Goal: Find specific page/section: Find specific page/section

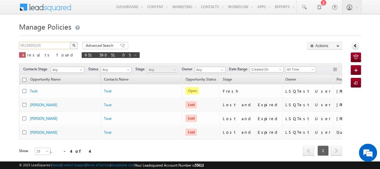
click at [50, 44] on input "9515905105" at bounding box center [45, 45] width 52 height 7
type input "9"
paste input "8854444687"
type input "8854444687"
click at [70, 42] on button "button" at bounding box center [74, 45] width 8 height 7
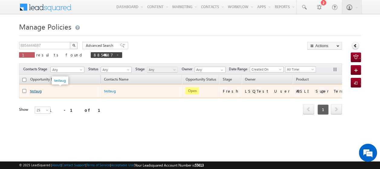
click at [37, 91] on link "testaug" at bounding box center [36, 91] width 12 height 5
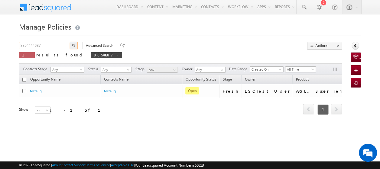
click at [50, 45] on input "8854444687" at bounding box center [45, 45] width 52 height 7
type input "8"
paste input "9878656454"
type input "9878656454"
click at [75, 45] on button "button" at bounding box center [74, 45] width 8 height 7
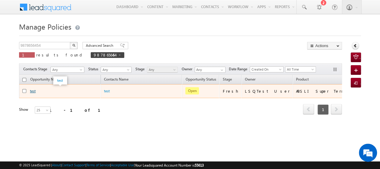
click at [33, 92] on link "test" at bounding box center [33, 91] width 6 height 5
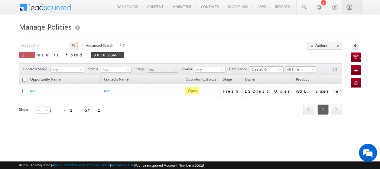
click at [62, 45] on input "9878656454" at bounding box center [45, 45] width 52 height 7
type input "9"
paste input "8897977755"
type input "8897977755"
click at [70, 42] on button "button" at bounding box center [74, 45] width 8 height 7
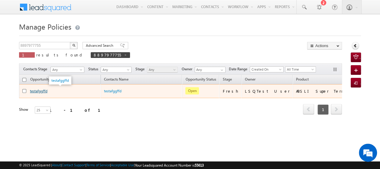
click at [34, 90] on link "testafggffd" at bounding box center [39, 91] width 18 height 5
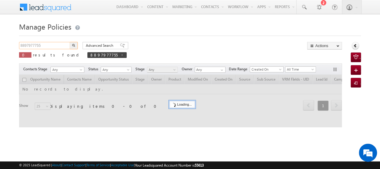
click at [48, 46] on input "8897977755" at bounding box center [45, 45] width 52 height 7
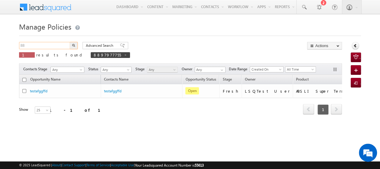
type input "8"
paste input "9986564646"
type input "9986564646"
click at [73, 44] on button "button" at bounding box center [74, 45] width 8 height 7
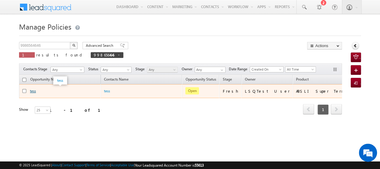
click at [32, 91] on link "tess" at bounding box center [33, 91] width 6 height 5
